Goal: Transaction & Acquisition: Purchase product/service

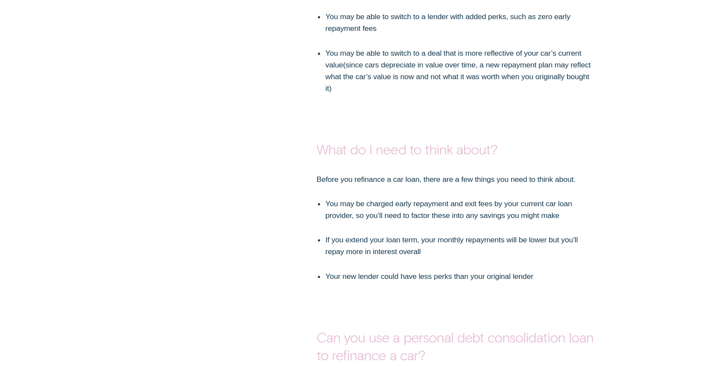
scroll to position [1523, 0]
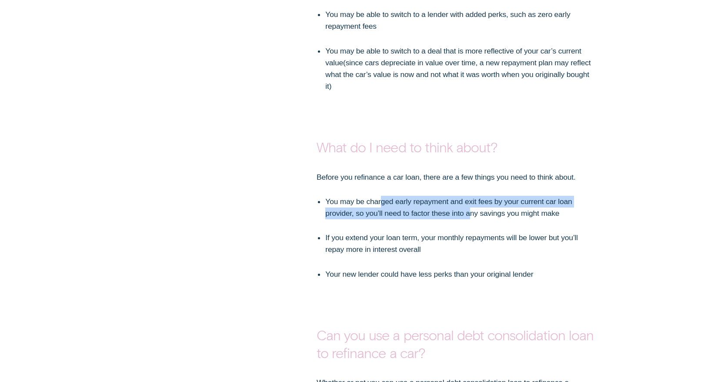
drag, startPoint x: 382, startPoint y: 196, endPoint x: 473, endPoint y: 206, distance: 91.0
click at [473, 206] on p "You may be charged early repayment and exit fees by your current car loan provi…" at bounding box center [460, 207] width 271 height 23
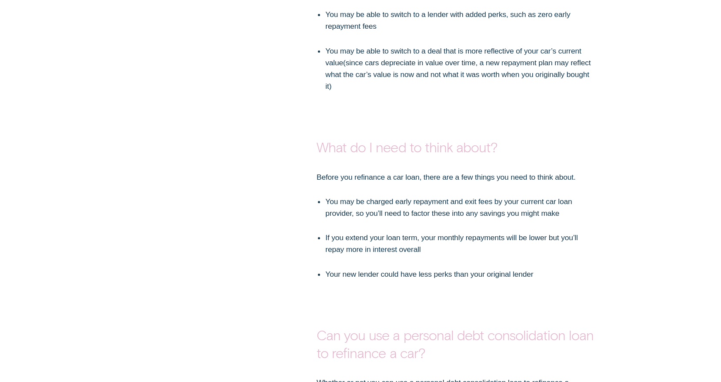
click at [477, 207] on p "You may be charged early repayment and exit fees by your current car loan provi…" at bounding box center [460, 207] width 271 height 23
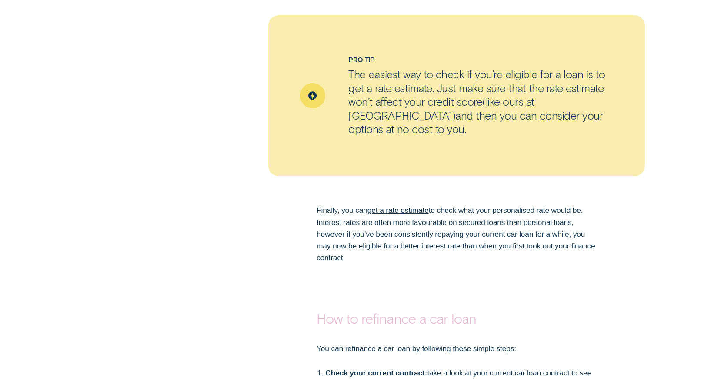
scroll to position [2065, 0]
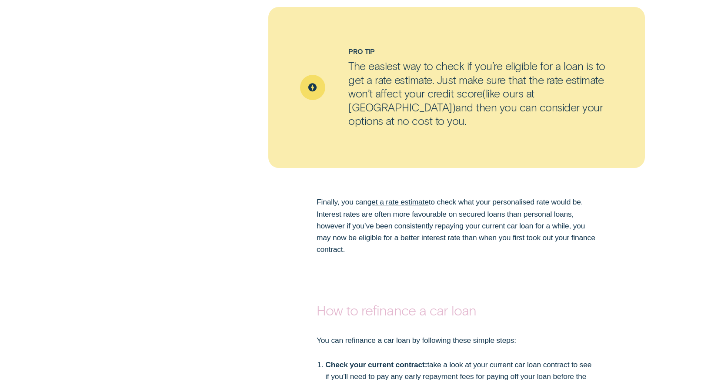
click at [397, 198] on link "get a rate estimate" at bounding box center [398, 202] width 61 height 9
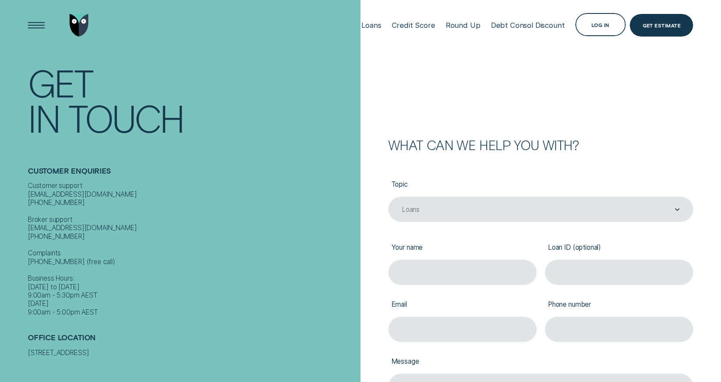
click at [48, 83] on div "Get" at bounding box center [60, 82] width 64 height 35
click at [77, 28] on img "Go to home page" at bounding box center [79, 25] width 19 height 23
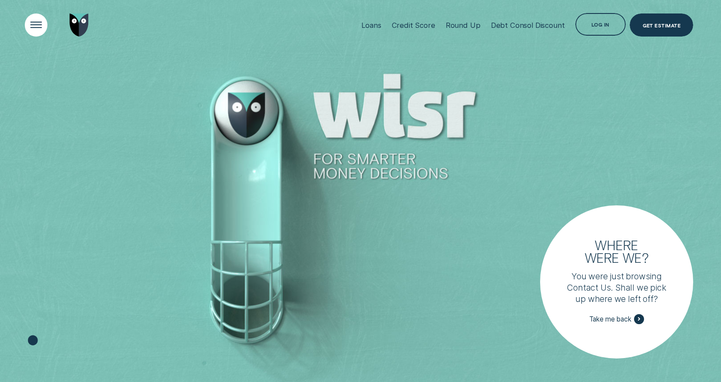
click at [28, 22] on div "Open Menu" at bounding box center [36, 25] width 32 height 32
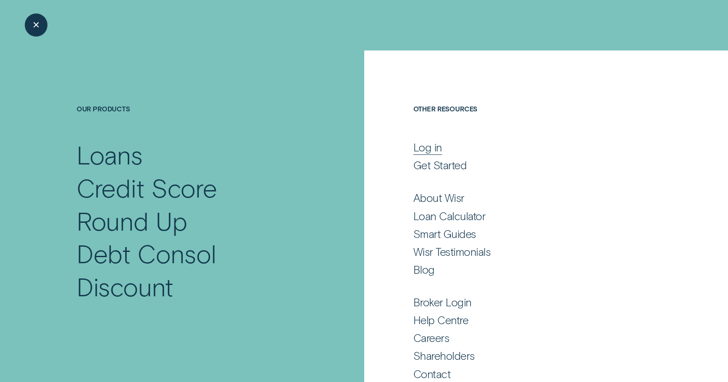
click at [433, 145] on div "Log in" at bounding box center [427, 147] width 29 height 13
